Goal: Find specific page/section: Find specific page/section

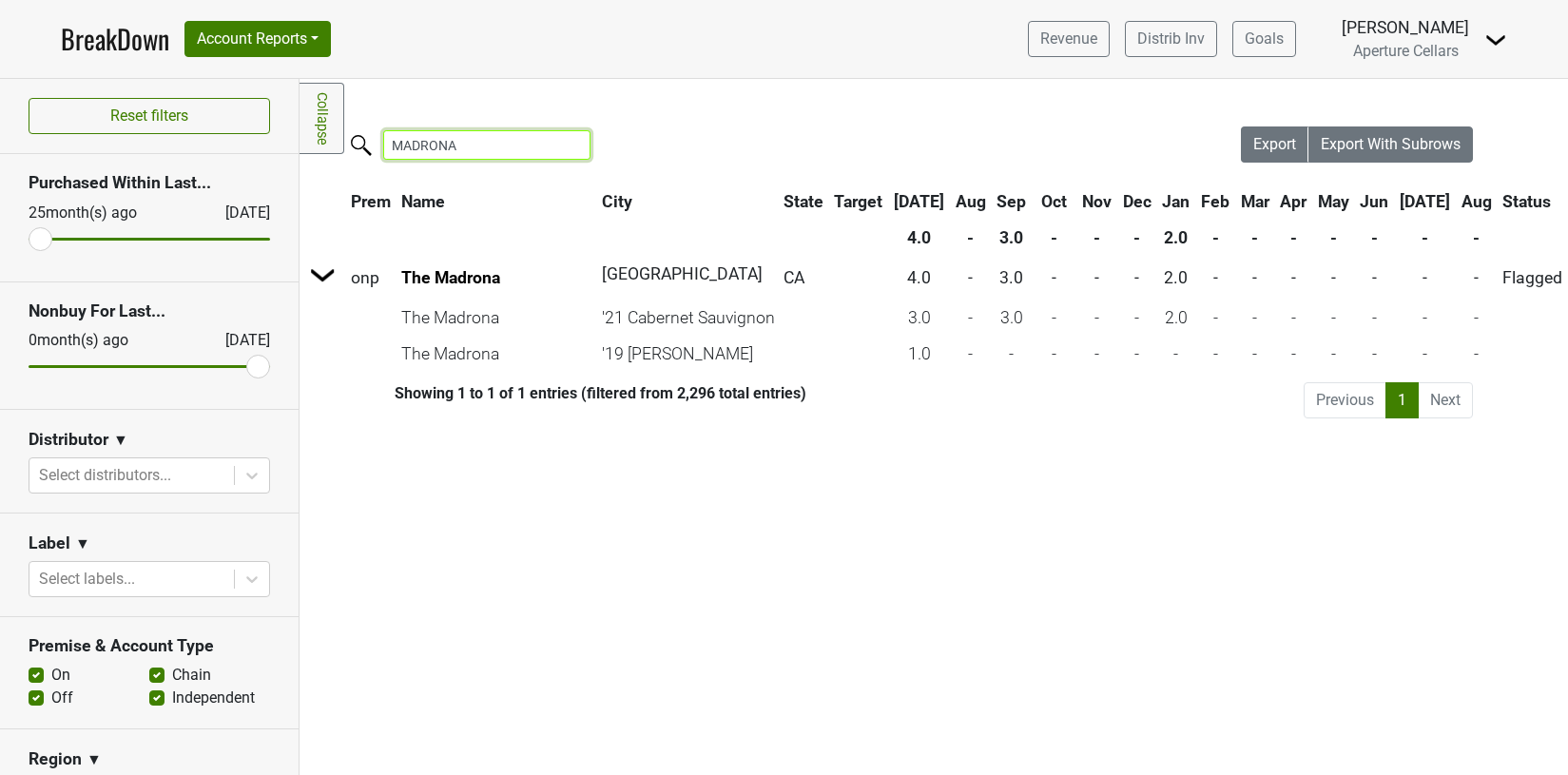
click at [484, 137] on input "MADRONA" at bounding box center [486, 145] width 208 height 29
drag, startPoint x: 479, startPoint y: 143, endPoint x: 363, endPoint y: 143, distance: 116.0
click at [363, 143] on label "MADRONA" at bounding box center [448, 143] width 208 height 33
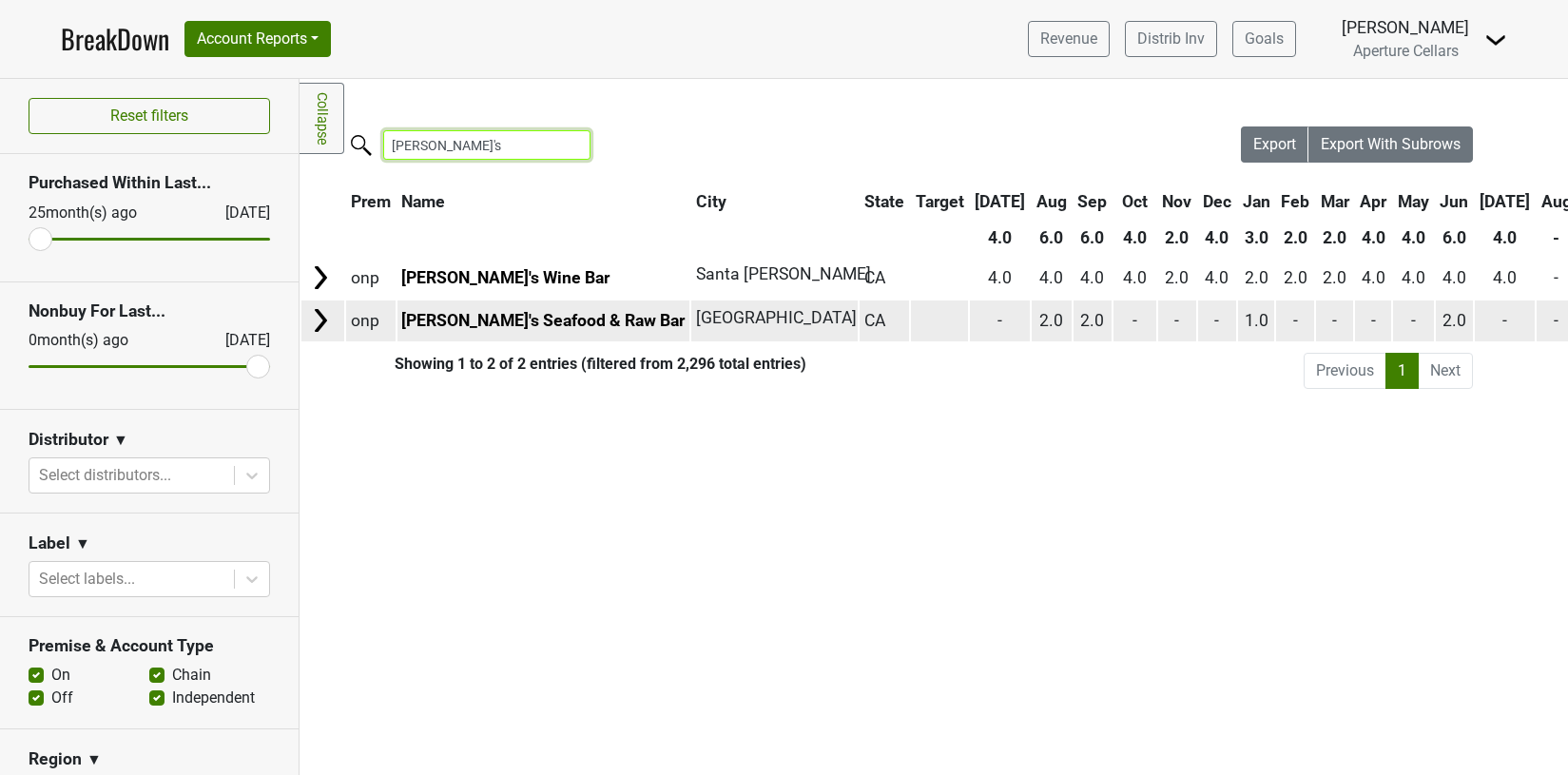
type input "[PERSON_NAME]'s"
click at [324, 319] on img at bounding box center [320, 320] width 28 height 28
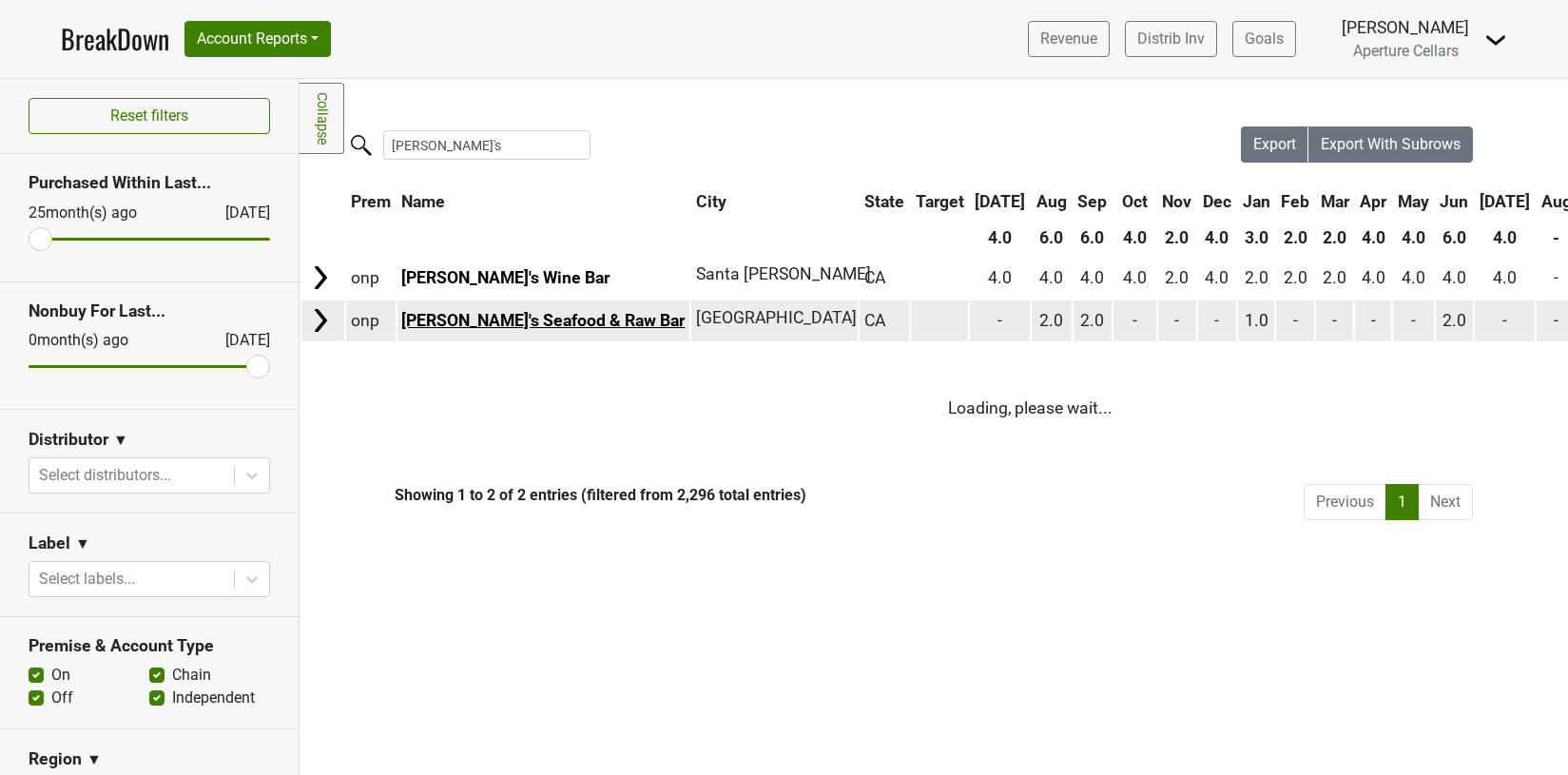
click at [488, 321] on link "[PERSON_NAME]'s Seafood & Raw Bar" at bounding box center [543, 321] width 284 height 19
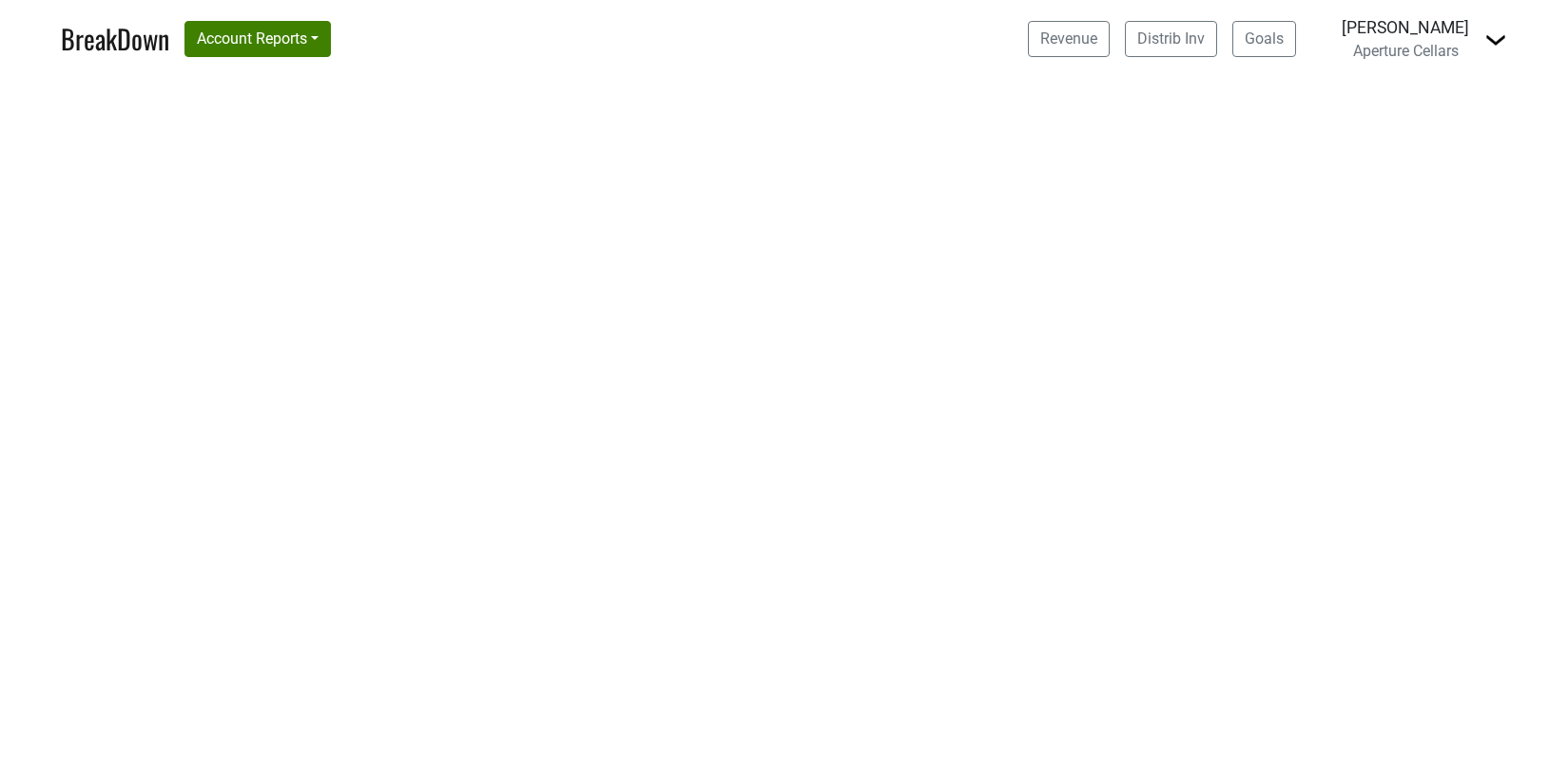
select select "CA"
